Goal: Task Accomplishment & Management: Manage account settings

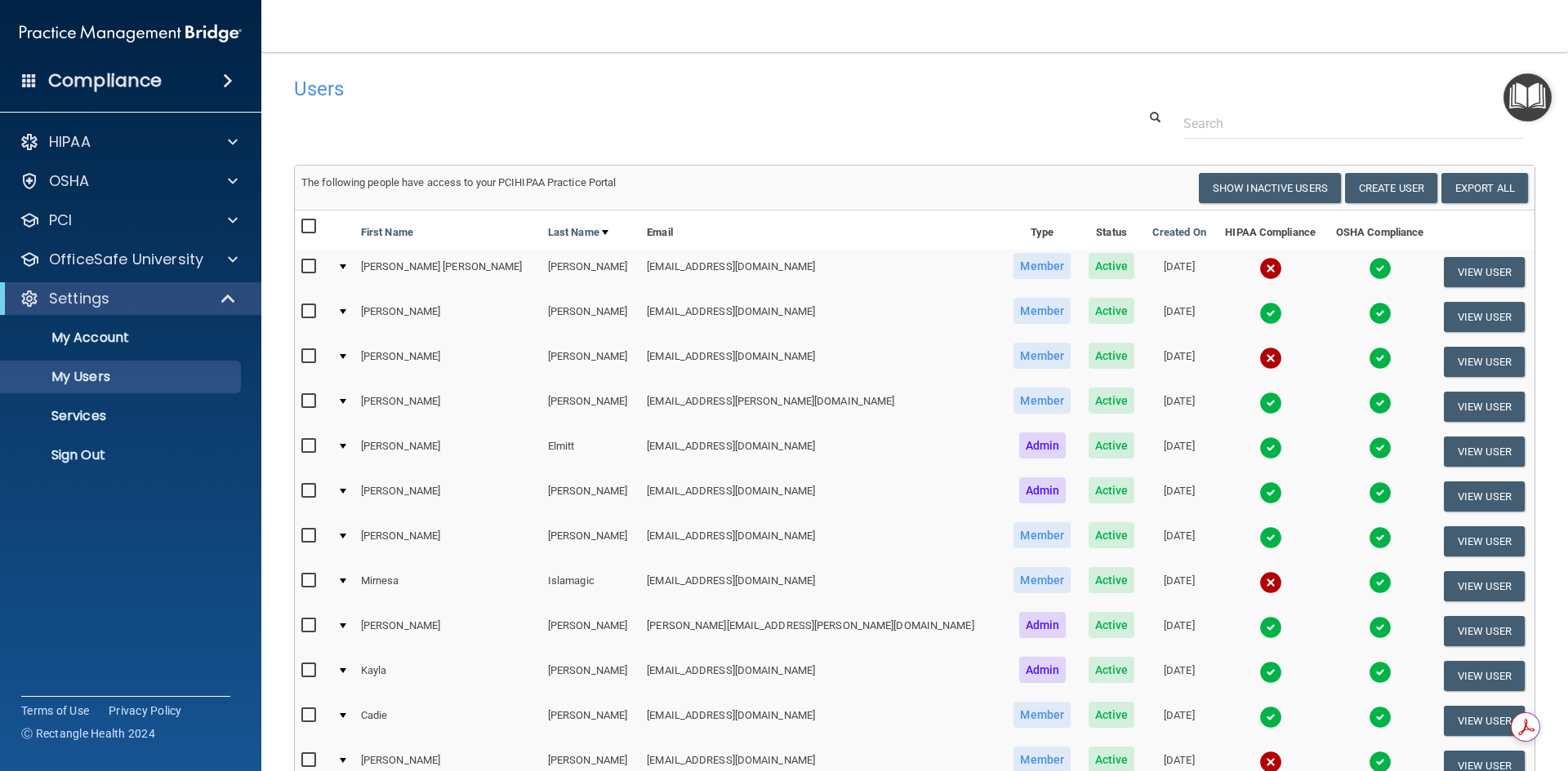
select select "20"
click at [1463, 274] on button "View User" at bounding box center [1484, 272] width 81 height 30
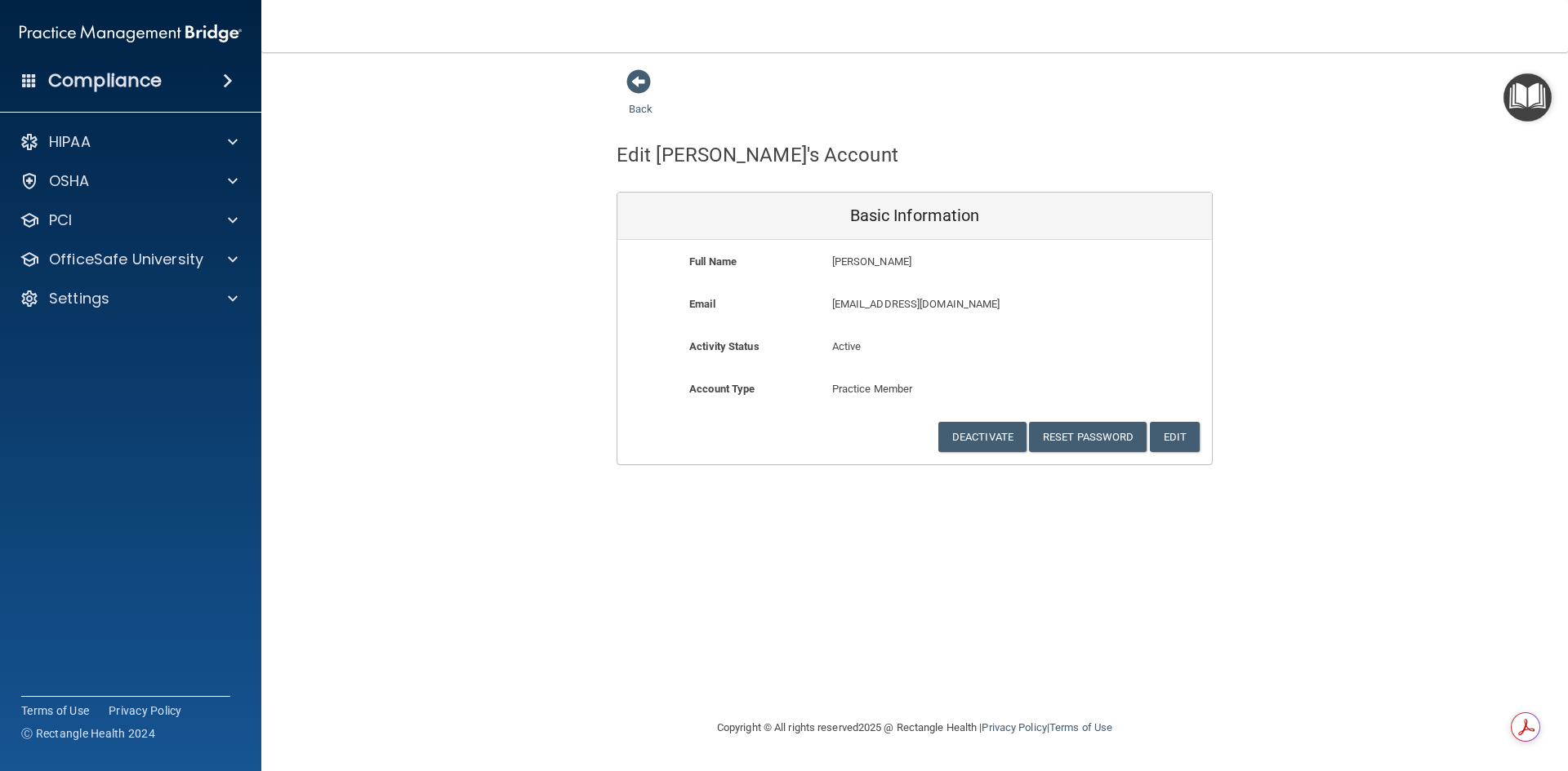
click at [1254, 390] on div "Back Edit [PERSON_NAME]'s Account Basic Information Full Name [PERSON_NAME] [PE…" at bounding box center [915, 267] width 1241 height 397
click at [1097, 436] on button "Reset Password" at bounding box center [1087, 437] width 117 height 30
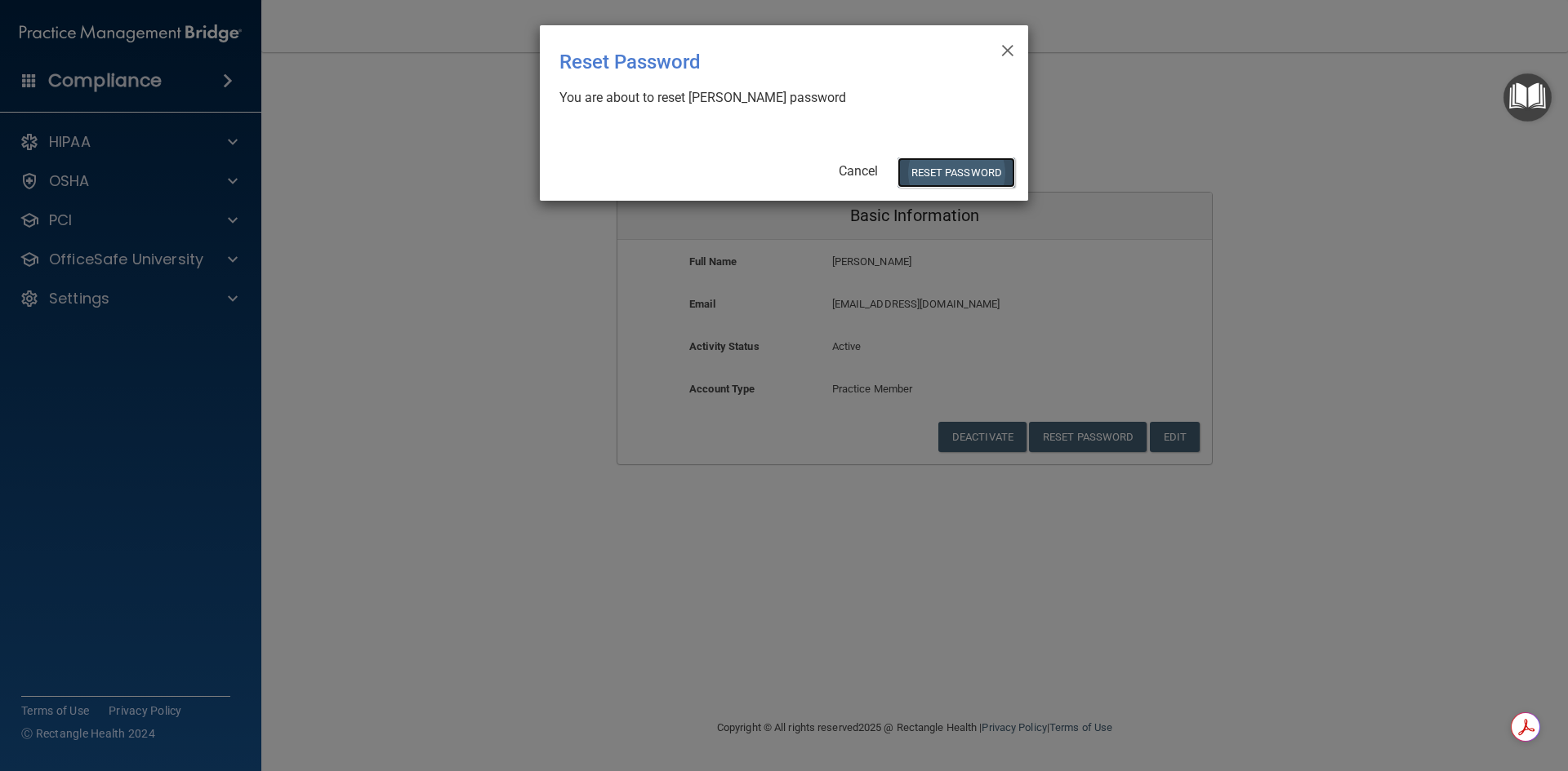
click at [960, 172] on button "Reset Password" at bounding box center [956, 172] width 117 height 30
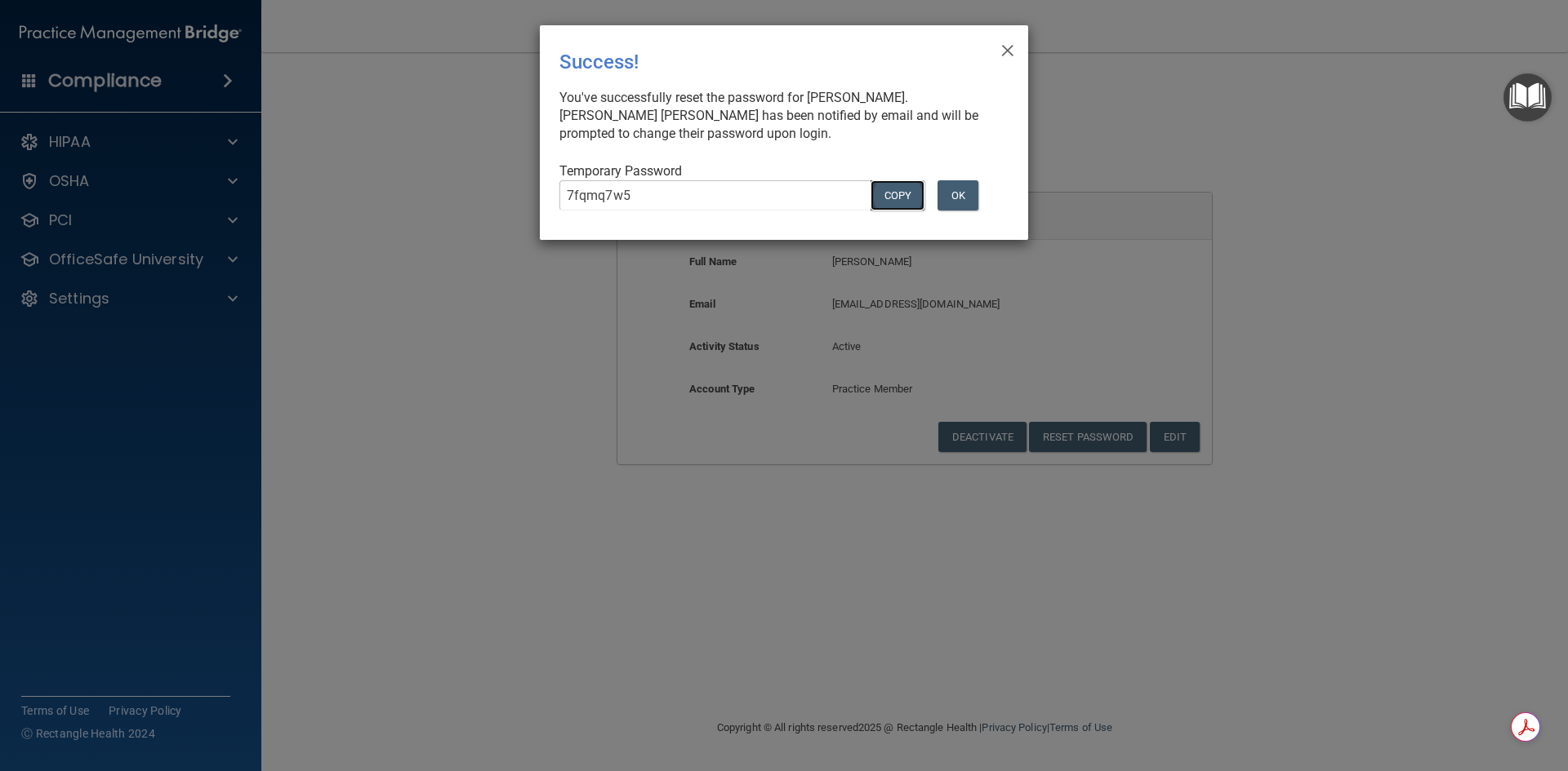
click at [901, 188] on button "COPY" at bounding box center [897, 195] width 54 height 30
click at [954, 193] on button "OK" at bounding box center [957, 195] width 41 height 30
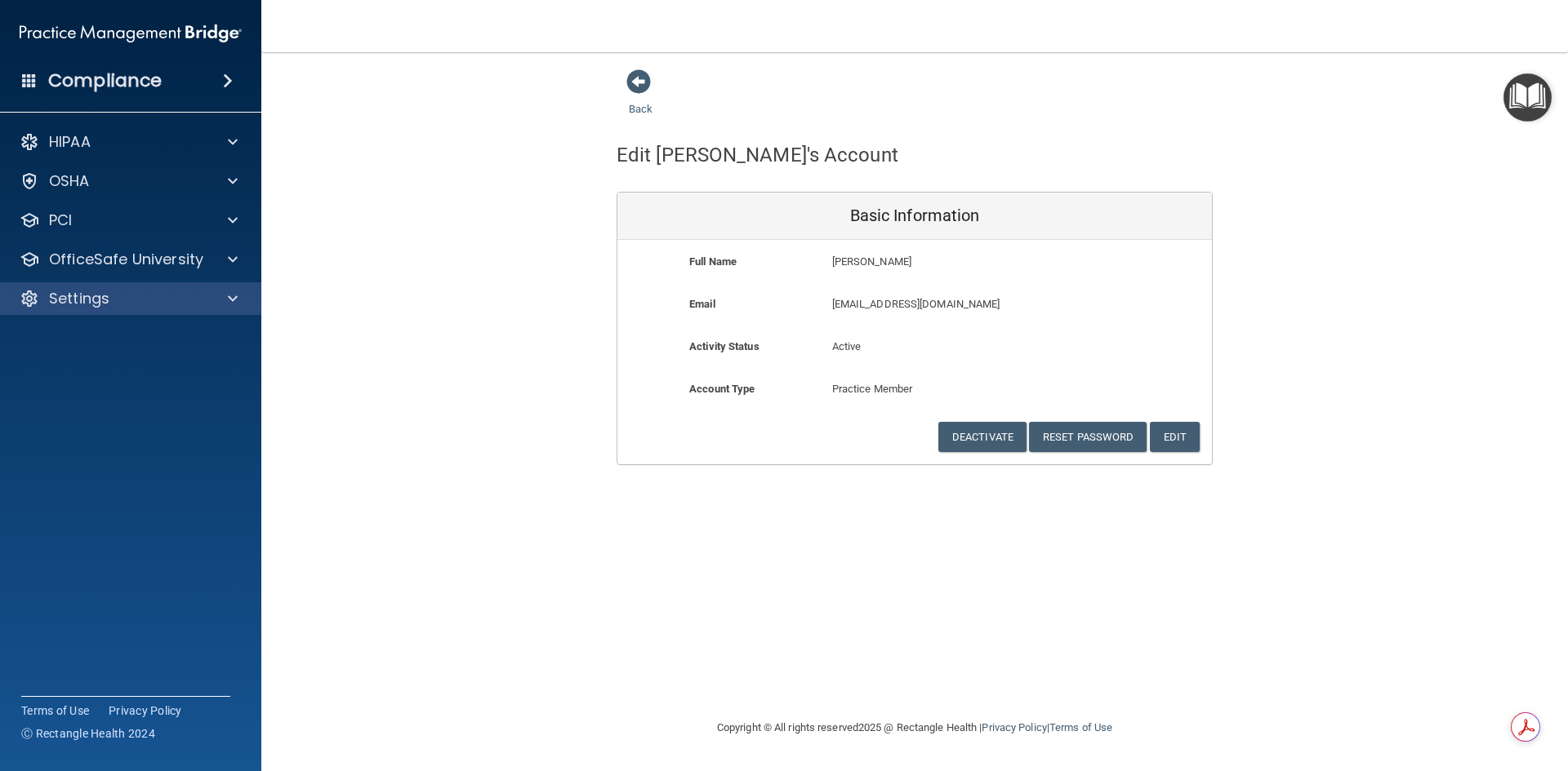
click at [121, 288] on div "Settings" at bounding box center [131, 298] width 262 height 33
click at [238, 303] on div at bounding box center [230, 298] width 41 height 19
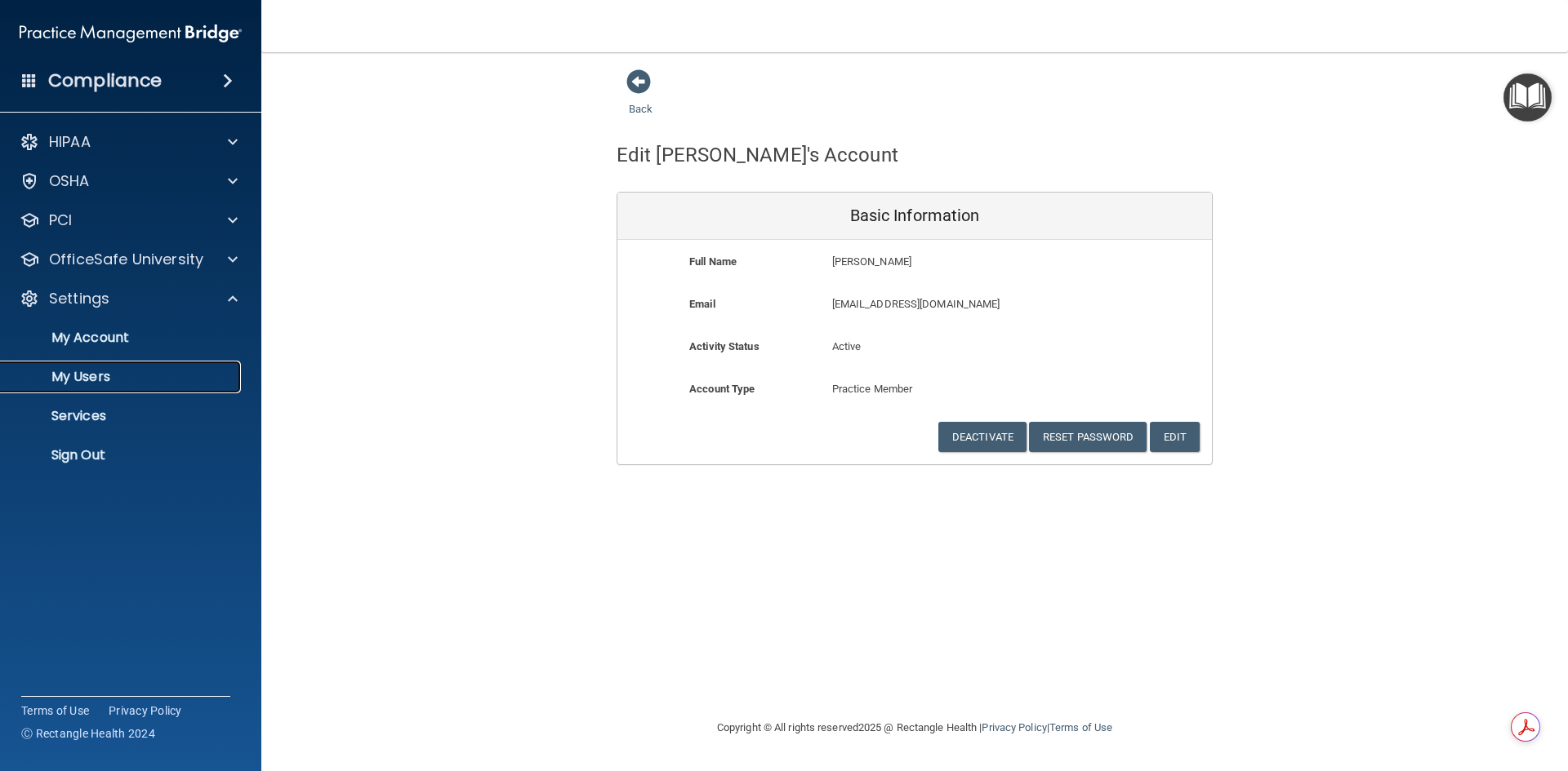
click at [102, 378] on p "My Users" at bounding box center [122, 377] width 223 height 16
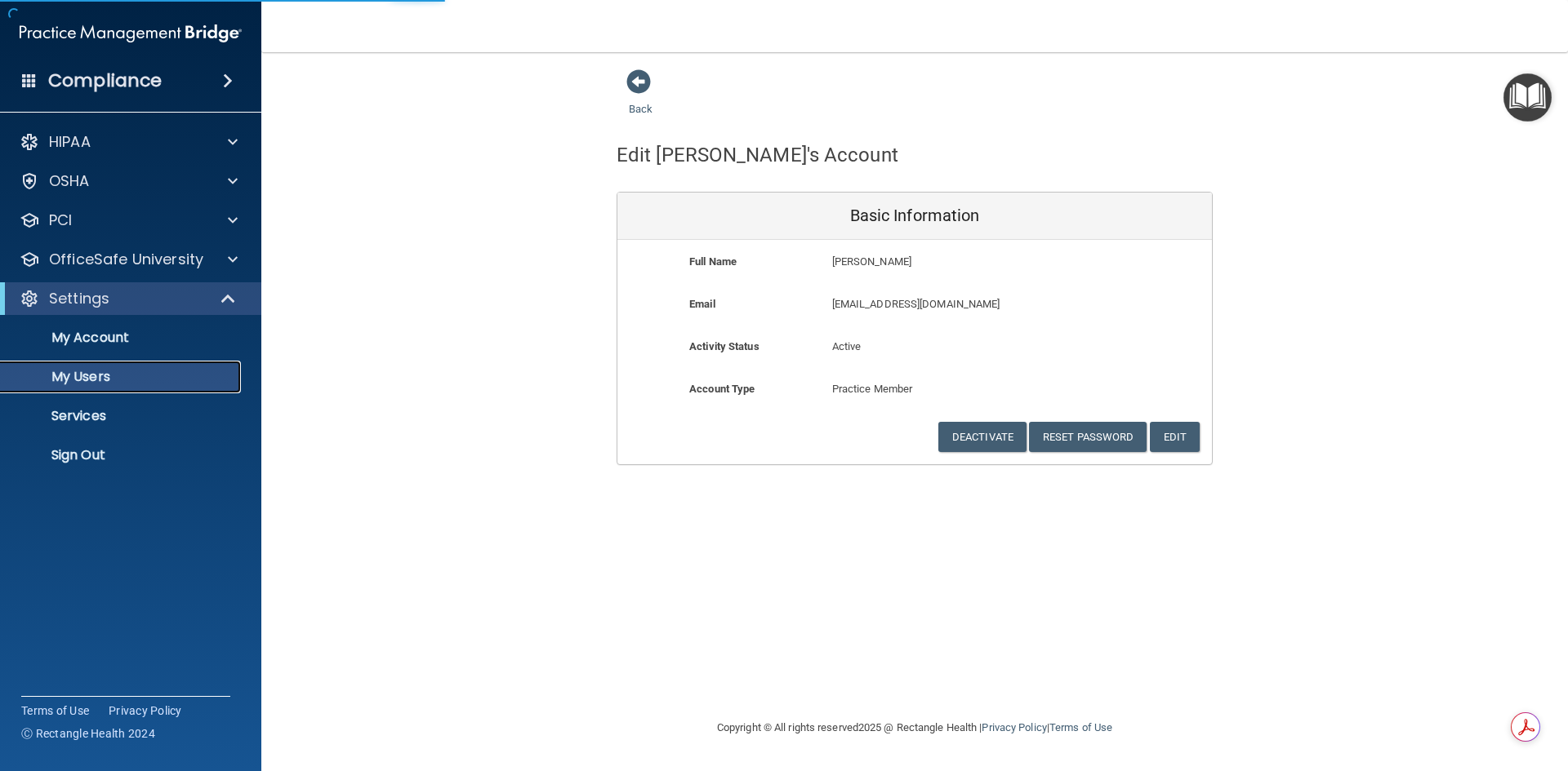
select select "20"
